Goal: Find specific page/section: Find specific page/section

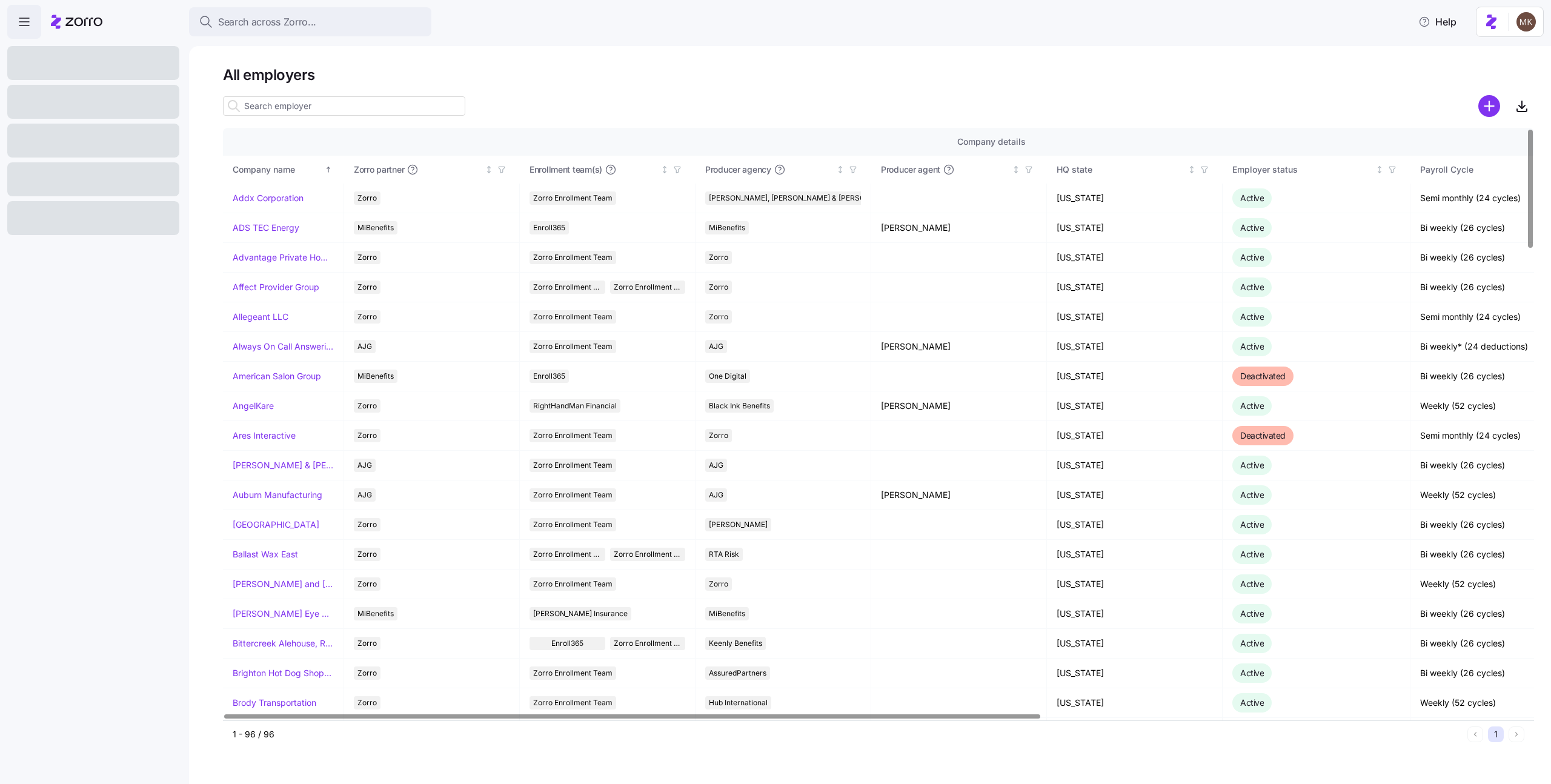
click at [358, 118] on div at bounding box center [344, 105] width 242 height 24
click at [353, 108] on input at bounding box center [344, 105] width 242 height 19
paste input "InVision Human Services"
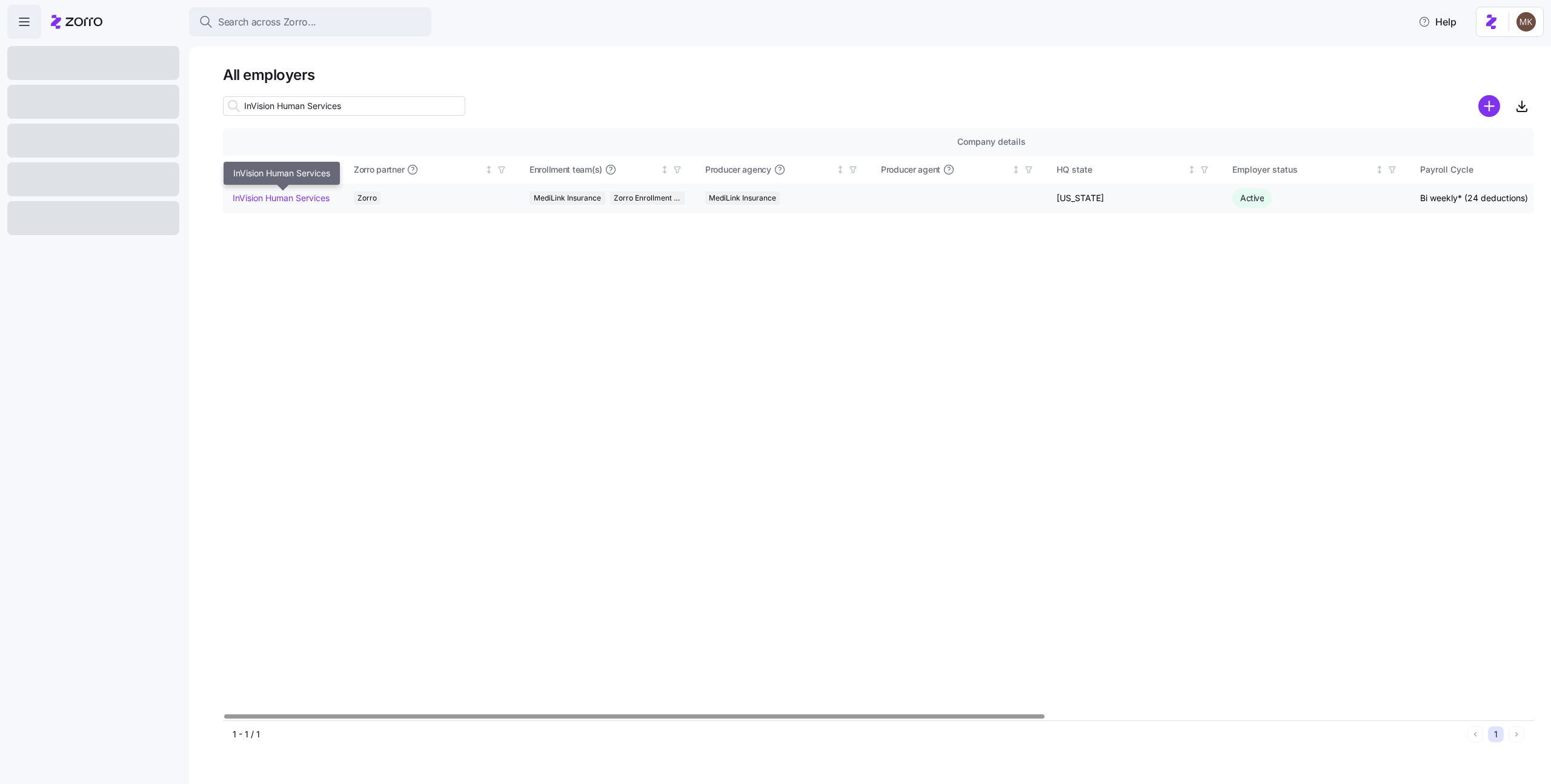
type input "InVision Human Services"
click at [268, 205] on td "InVision Human Services" at bounding box center [283, 199] width 121 height 30
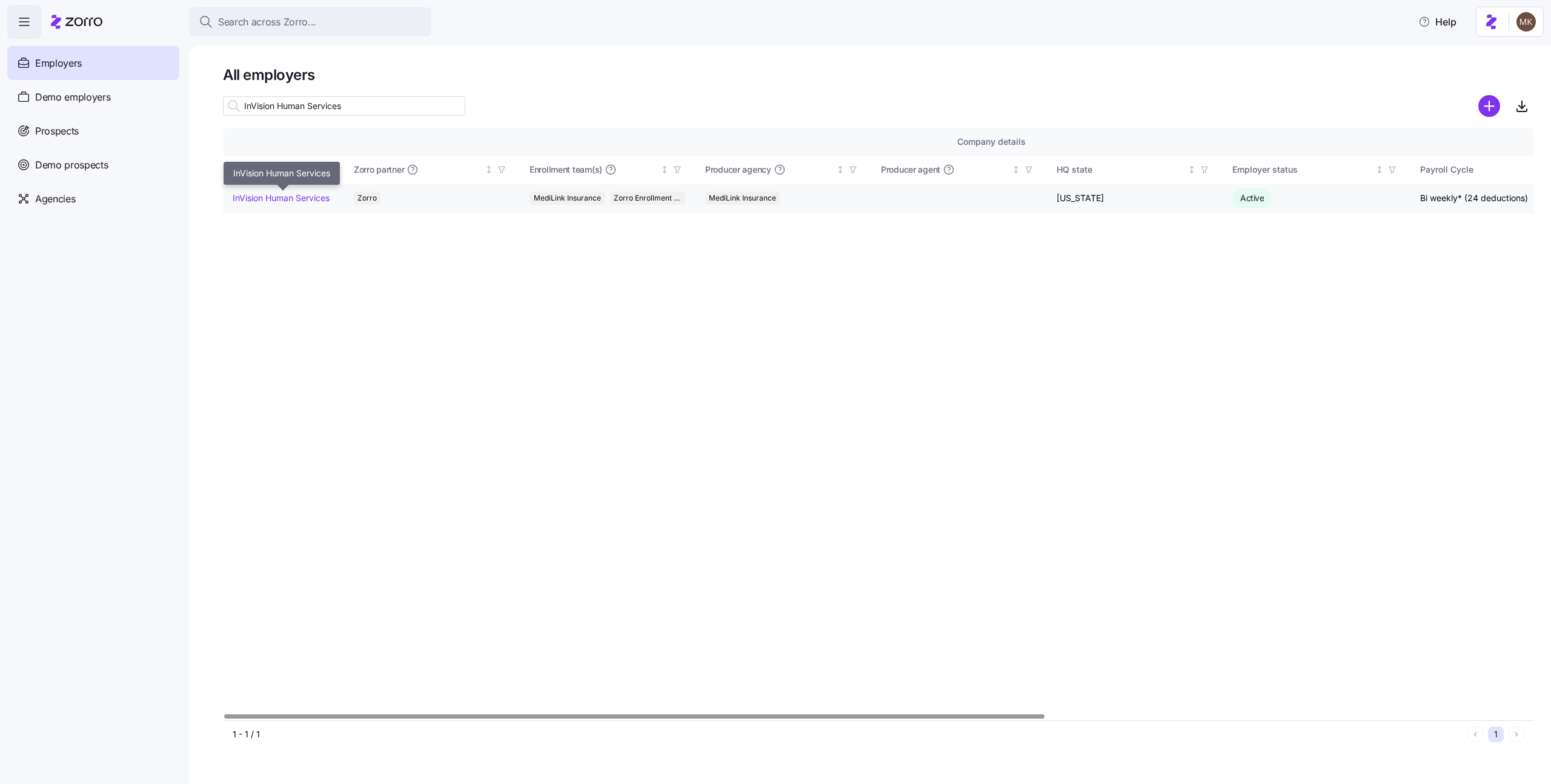
click at [269, 199] on link "InVision Human Services" at bounding box center [281, 198] width 97 height 12
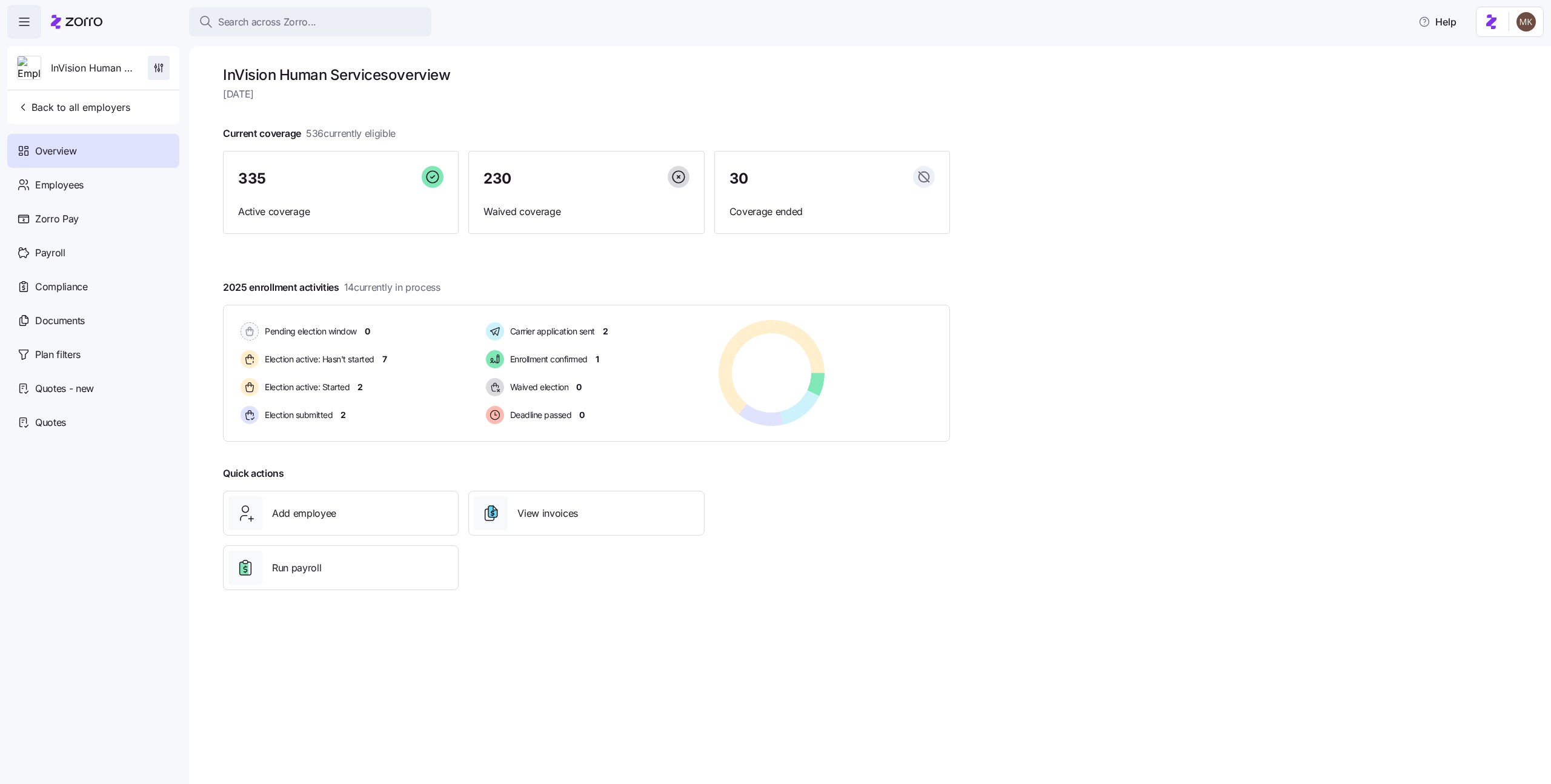
click at [160, 69] on icon "button" at bounding box center [159, 68] width 12 height 12
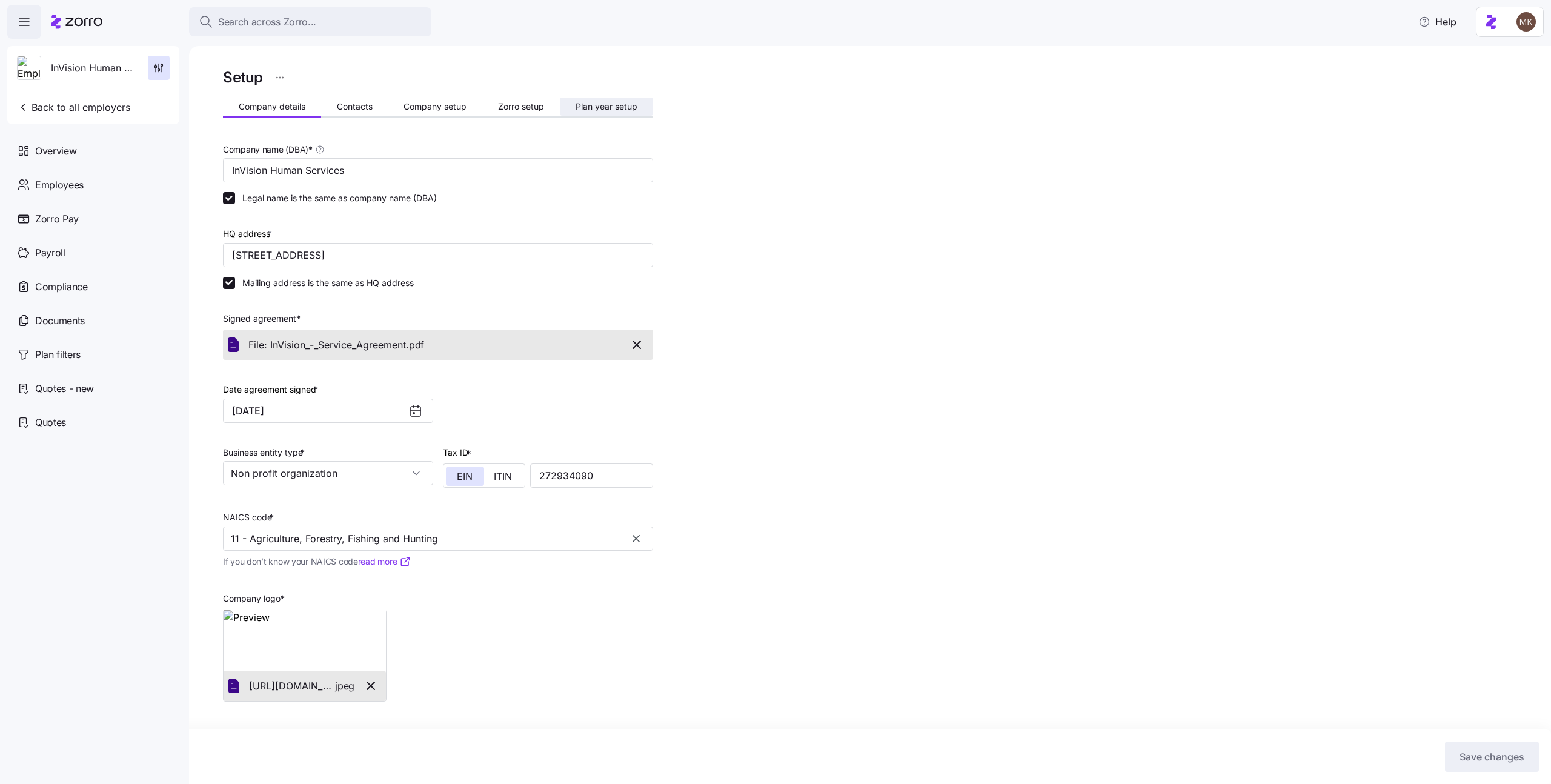
click at [610, 105] on span "Plan year setup" at bounding box center [606, 106] width 62 height 8
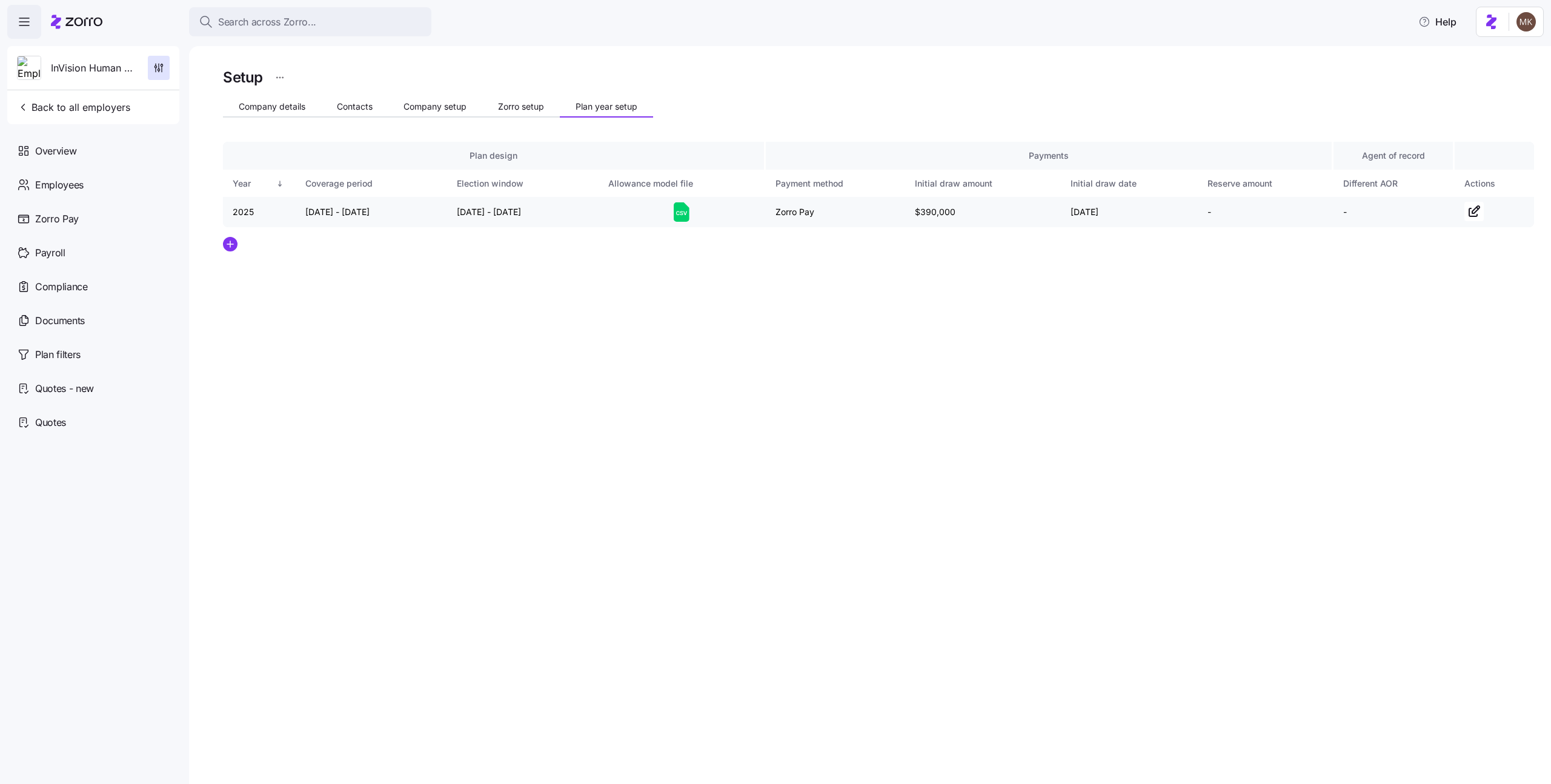
click at [686, 213] on icon at bounding box center [681, 211] width 16 height 19
click at [69, 183] on span "Employees" at bounding box center [59, 185] width 48 height 15
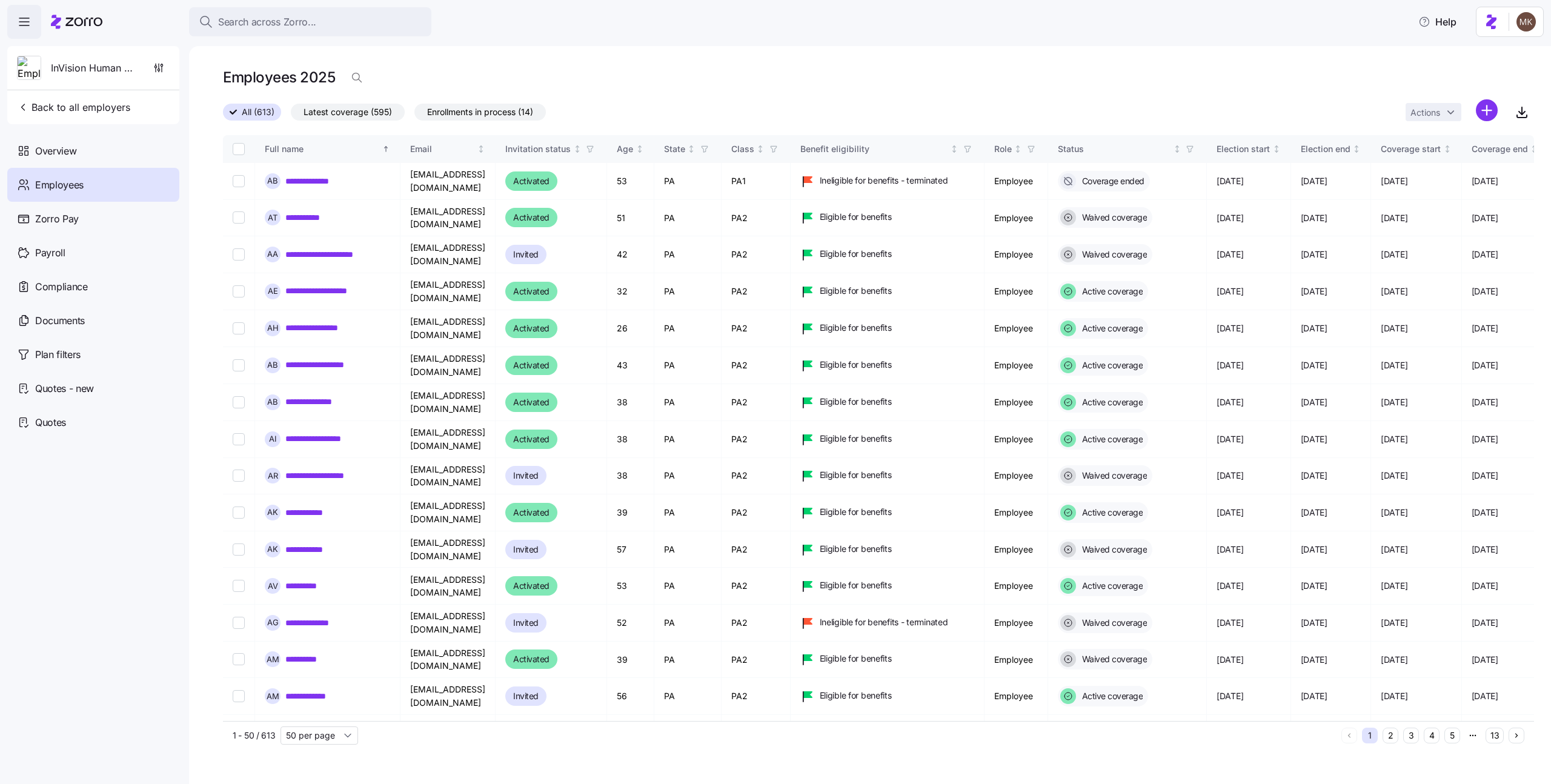
click at [1498, 736] on button "13" at bounding box center [1495, 735] width 18 height 16
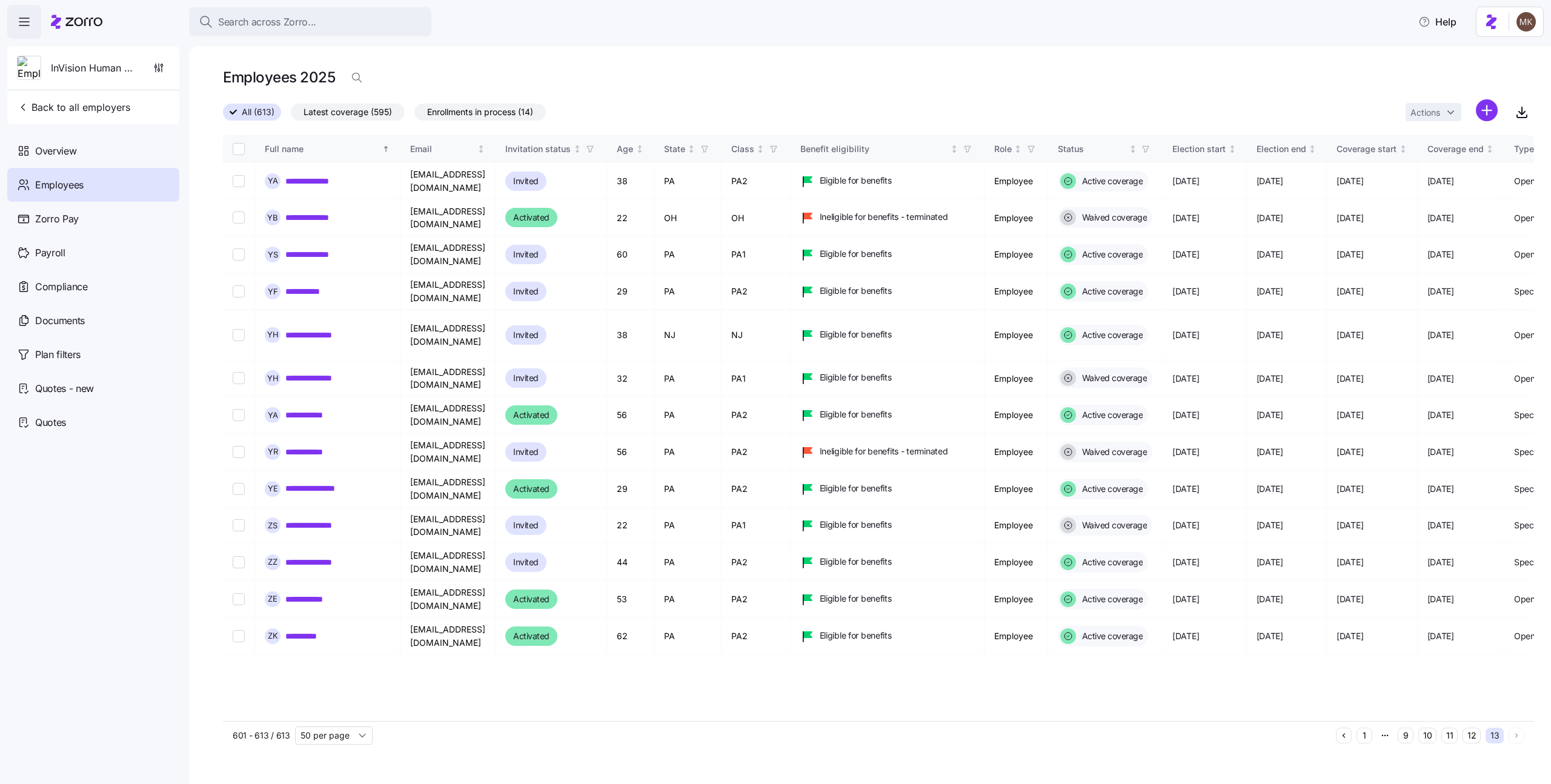
click at [1359, 734] on button "1" at bounding box center [1364, 735] width 16 height 16
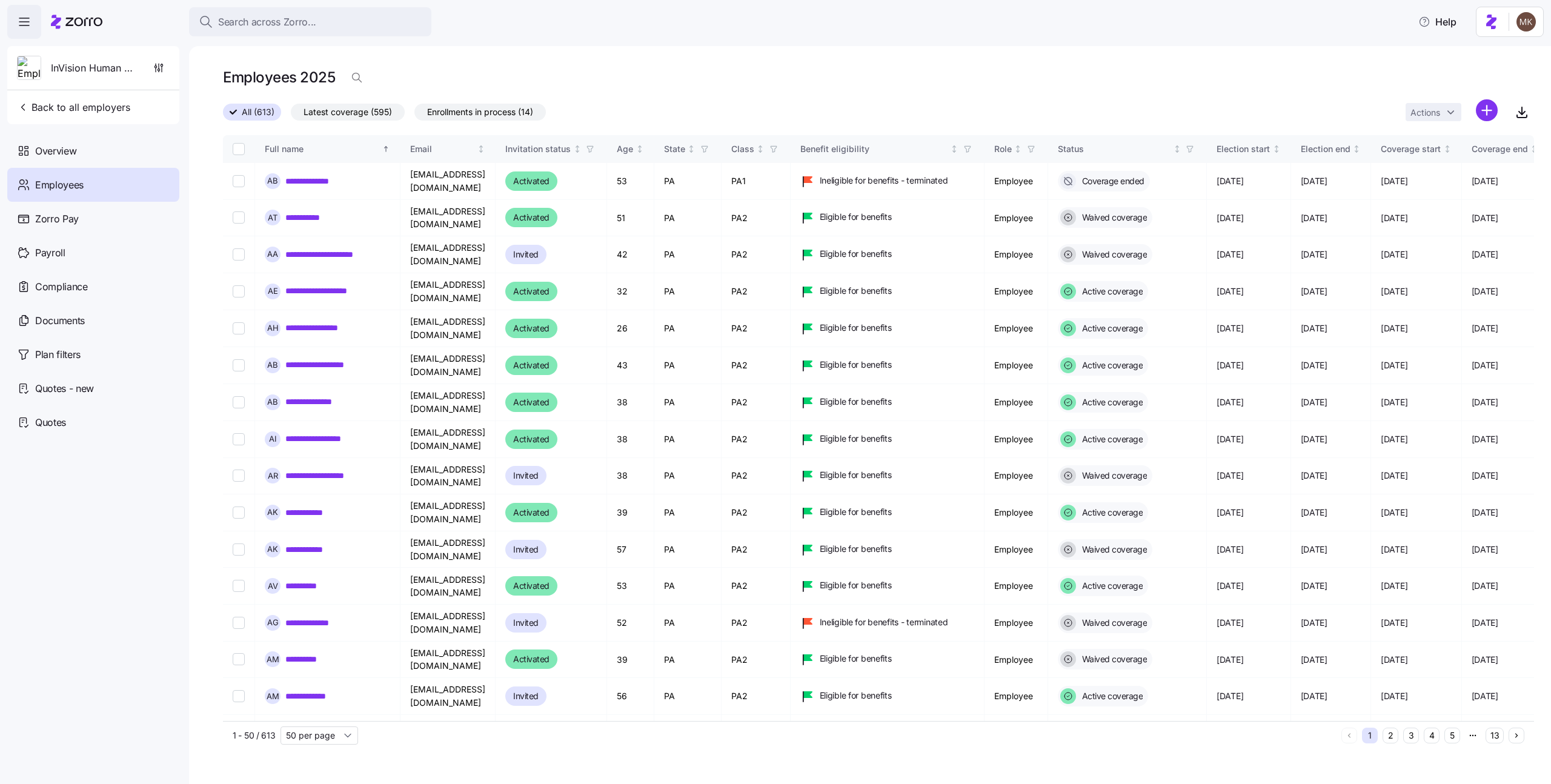
click at [1366, 734] on button "1" at bounding box center [1370, 735] width 16 height 16
click at [1489, 736] on button "13" at bounding box center [1495, 735] width 18 height 16
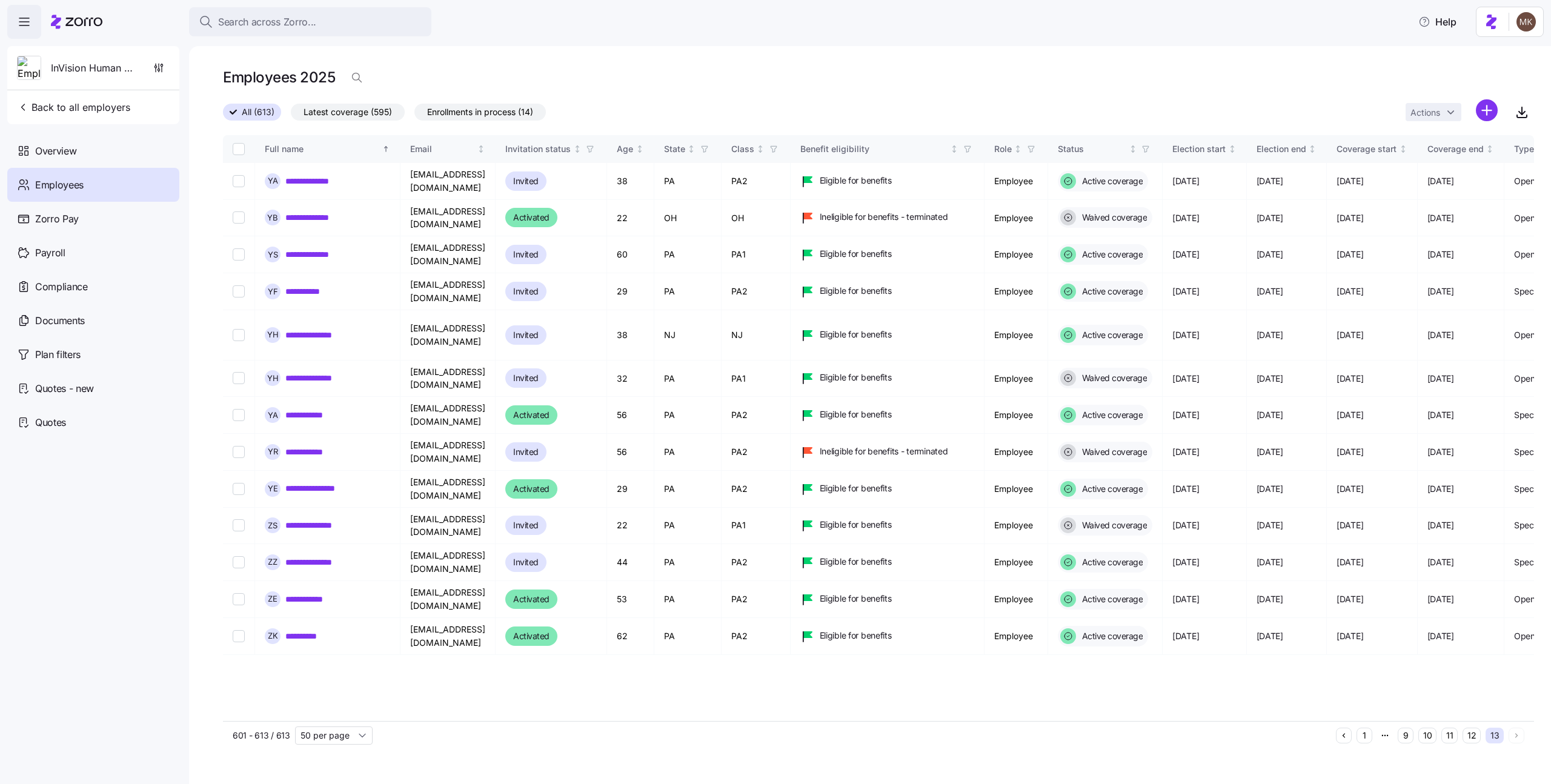
click at [1368, 736] on button "1" at bounding box center [1364, 735] width 16 height 16
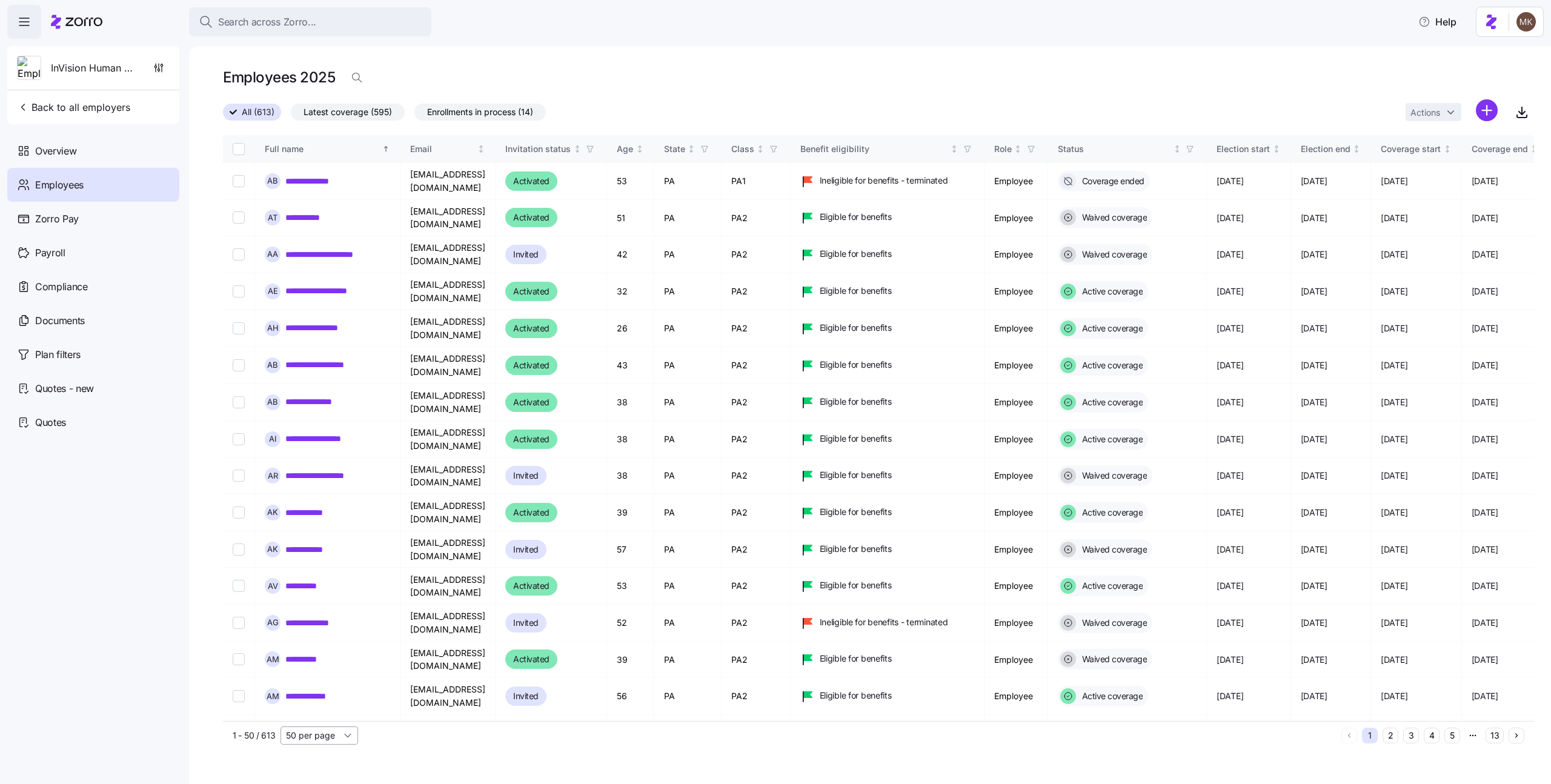
click at [321, 738] on input "50 per page" at bounding box center [319, 736] width 78 height 18
click at [317, 714] on div "150 per page" at bounding box center [319, 708] width 68 height 18
type input "150 per page"
click at [1502, 732] on button "5" at bounding box center [1496, 735] width 16 height 16
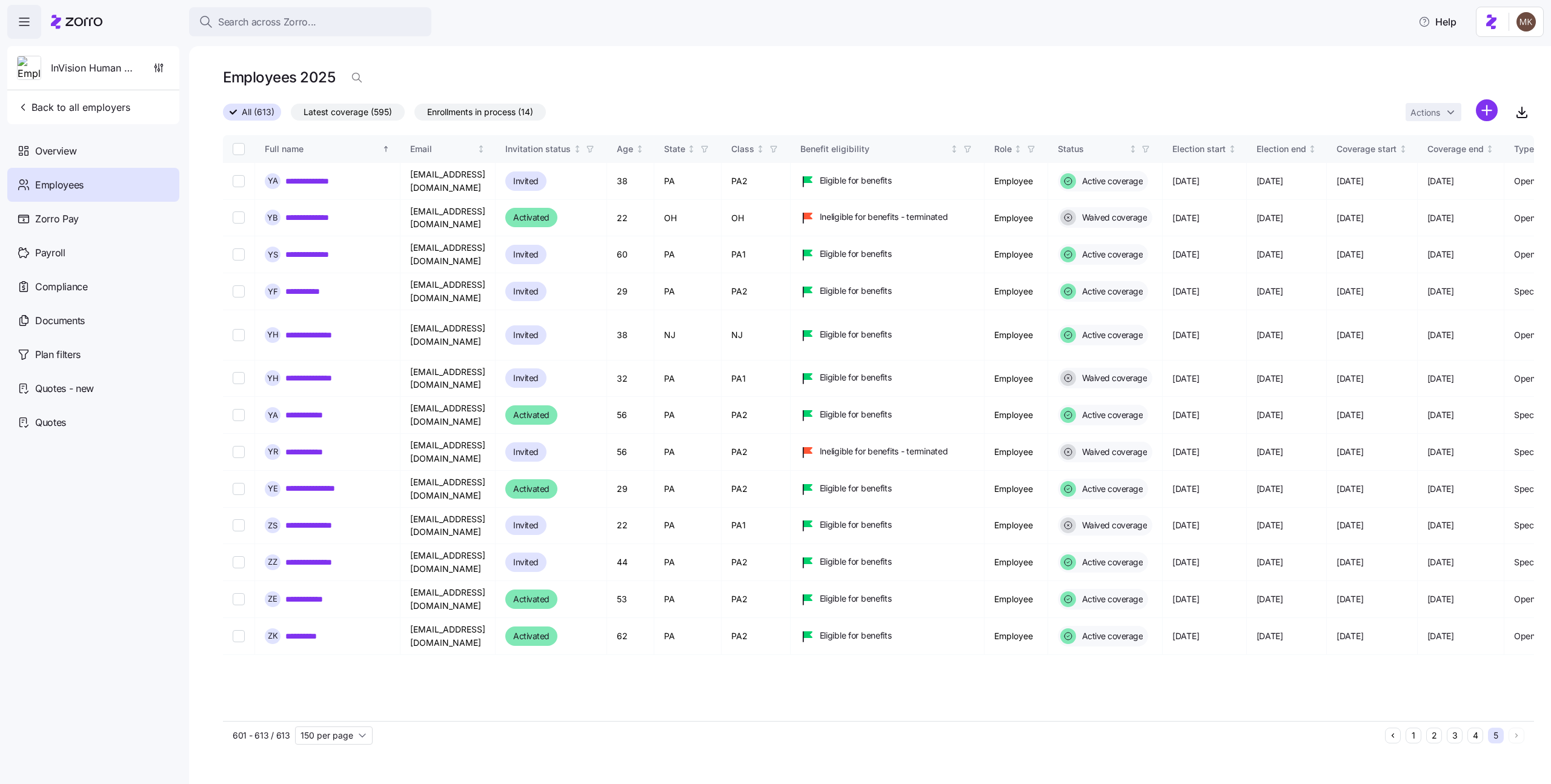
click at [1412, 733] on button "1" at bounding box center [1413, 735] width 16 height 16
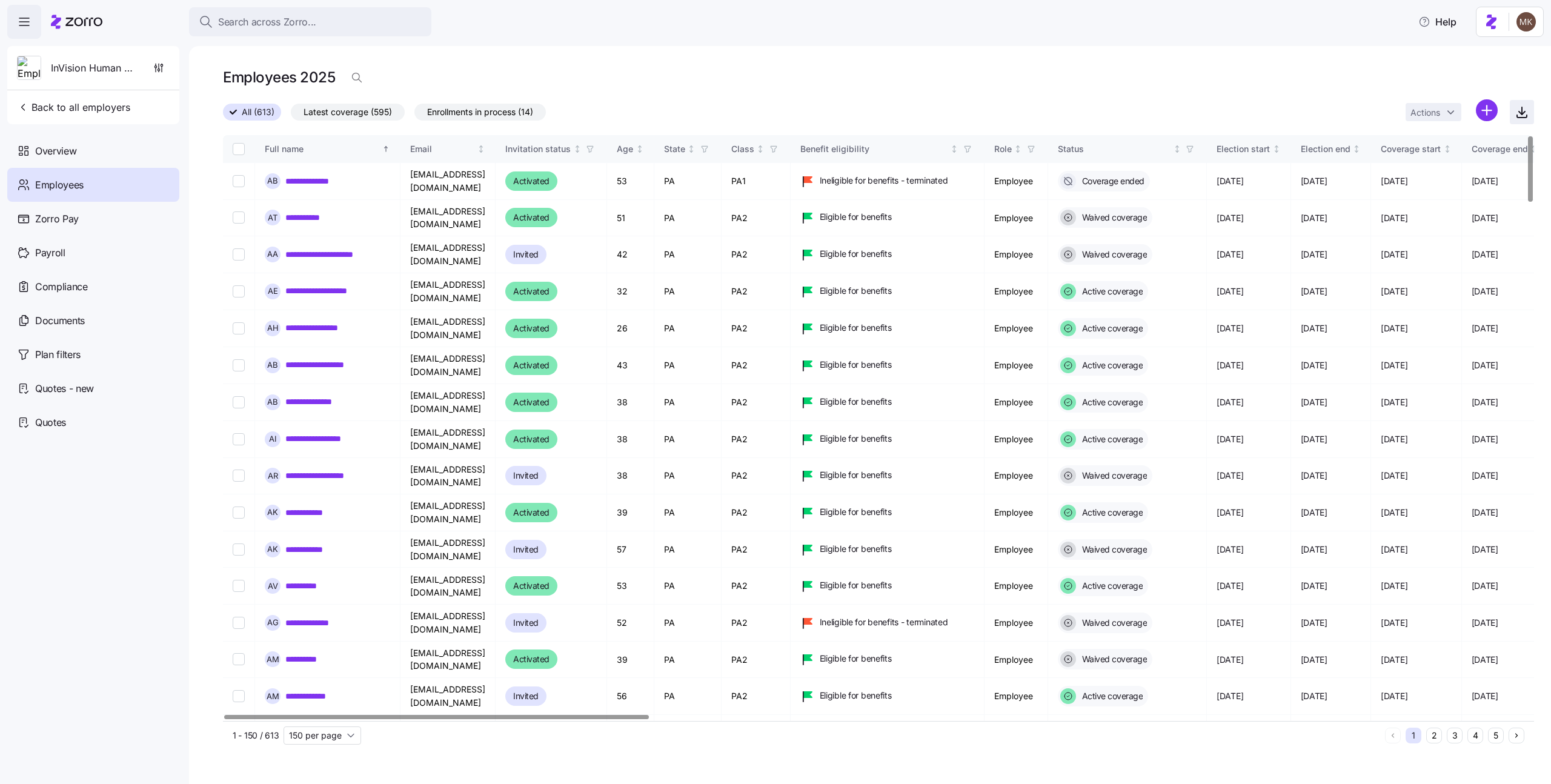
click at [1529, 111] on span "button" at bounding box center [1523, 112] width 23 height 23
